Goal: Transaction & Acquisition: Purchase product/service

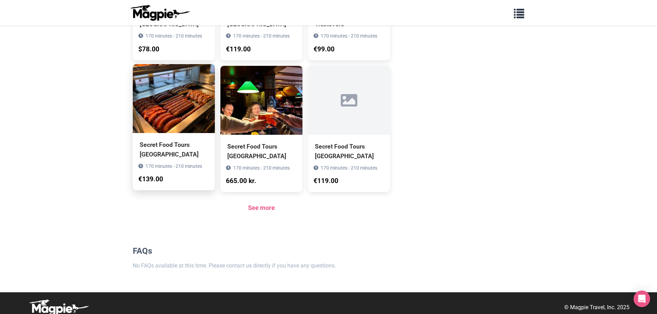
scroll to position [461, 0]
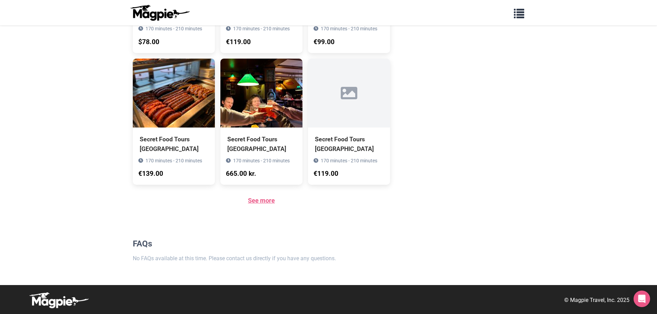
click at [260, 204] on link "See more" at bounding box center [261, 200] width 27 height 7
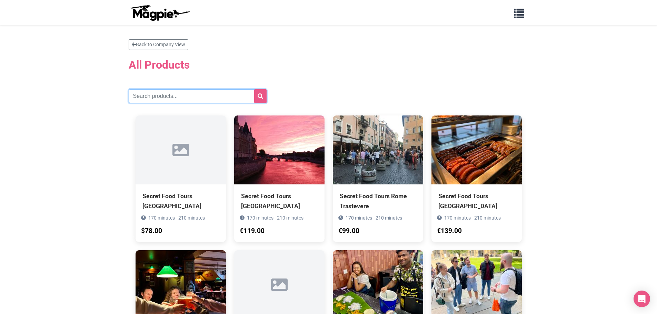
click at [141, 98] on input "text" at bounding box center [198, 96] width 138 height 14
type input "buenos"
click at [254, 89] on button "submit" at bounding box center [260, 96] width 12 height 14
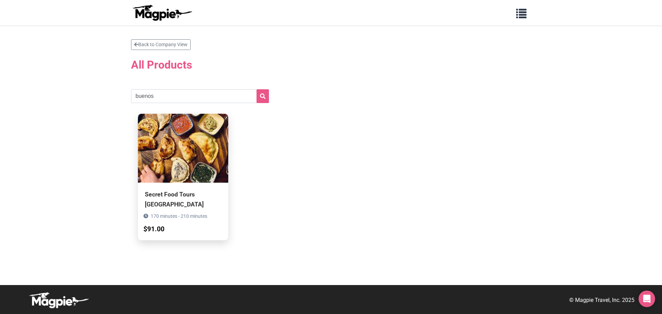
click at [168, 195] on div "Secret Food Tours Buenos Aires" at bounding box center [183, 199] width 77 height 19
